Goal: Transaction & Acquisition: Purchase product/service

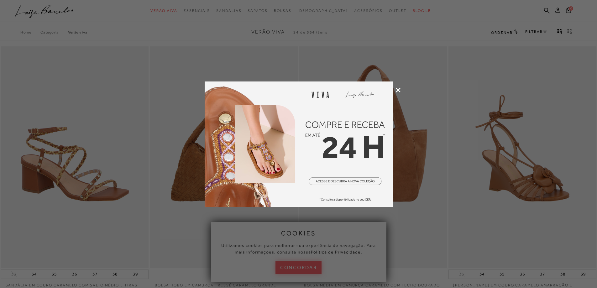
click at [396, 90] on icon at bounding box center [398, 90] width 5 height 5
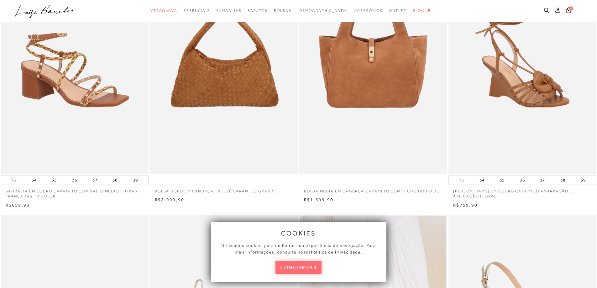
click at [298, 270] on button "concordar" at bounding box center [298, 267] width 46 height 13
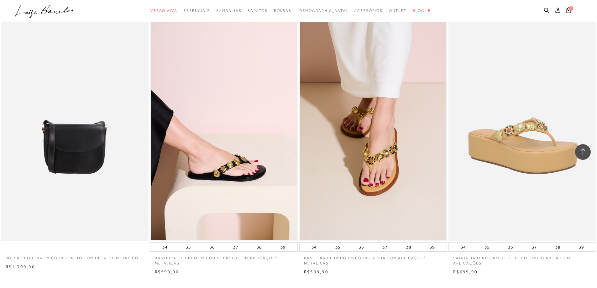
scroll to position [1335, 0]
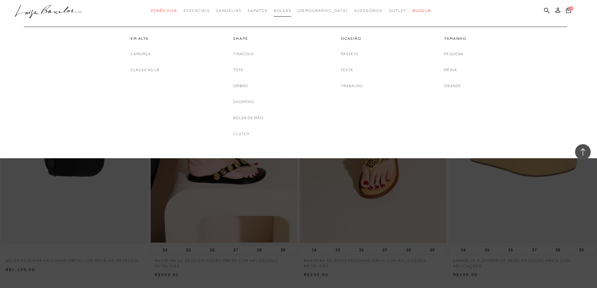
click at [291, 9] on span "Bolsas" at bounding box center [283, 10] width 18 height 4
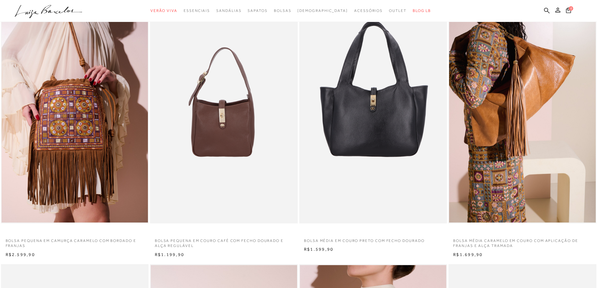
scroll to position [94, 0]
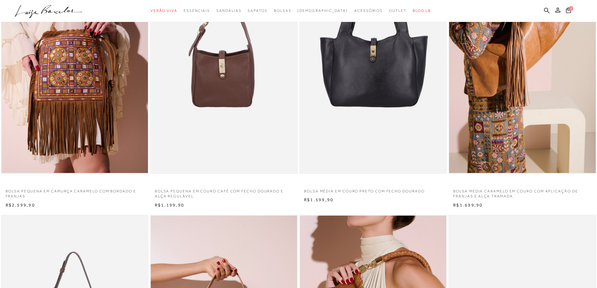
click at [486, 194] on p "BOLSA MÉDIA CARAMELO EM COURO COM APLICAÇÃO DE FRANJAS E ALÇA TRAMADA" at bounding box center [522, 192] width 148 height 14
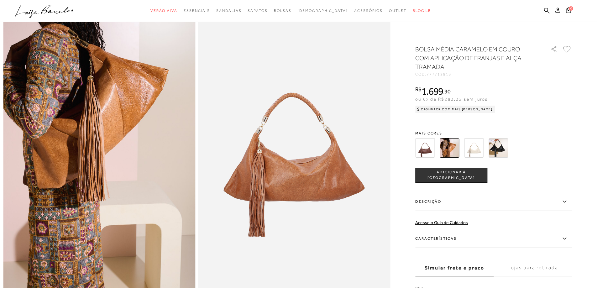
scroll to position [94, 0]
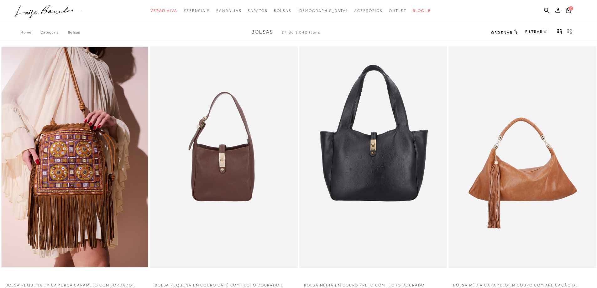
click at [535, 174] on img at bounding box center [522, 156] width 147 height 221
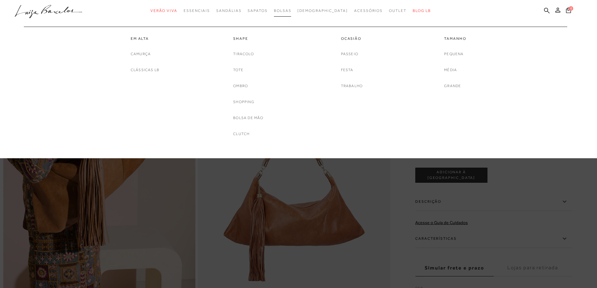
click at [291, 10] on span "Bolsas" at bounding box center [283, 10] width 18 height 4
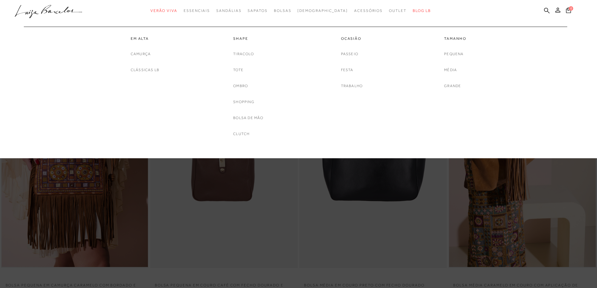
click at [143, 39] on link "Em Alta" at bounding box center [145, 38] width 28 height 5
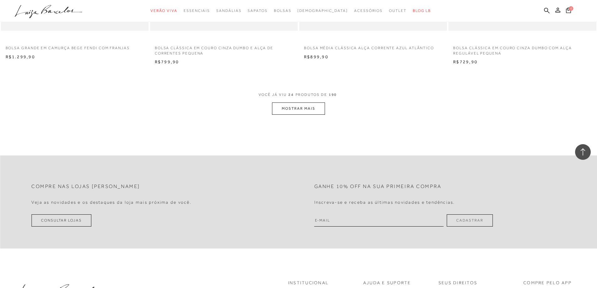
scroll to position [1597, 0]
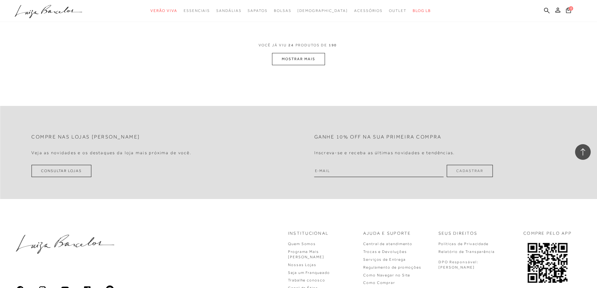
click at [286, 58] on button "MOSTRAR MAIS" at bounding box center [298, 59] width 53 height 12
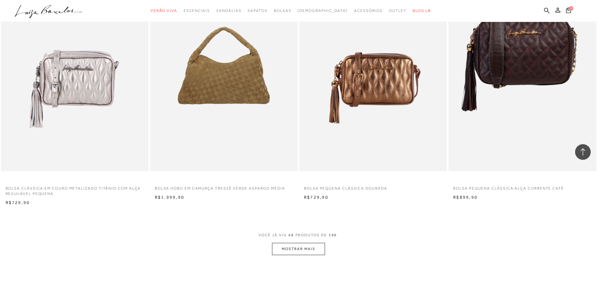
scroll to position [3006, 0]
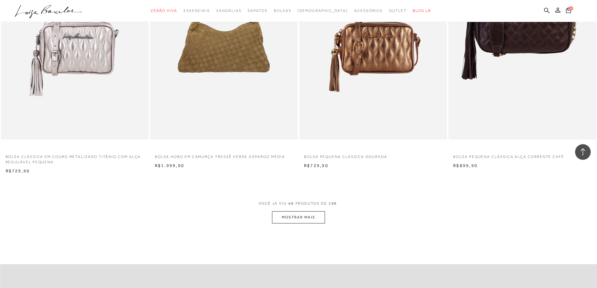
click at [317, 221] on button "MOSTRAR MAIS" at bounding box center [298, 217] width 53 height 12
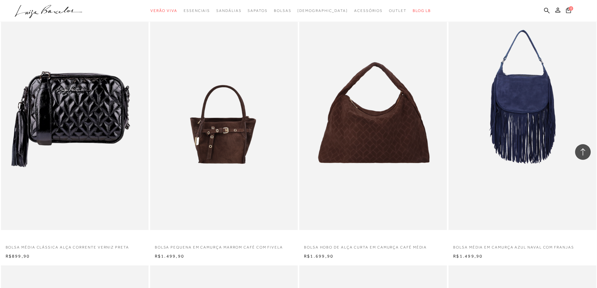
scroll to position [3758, 0]
